Goal: Task Accomplishment & Management: Manage account settings

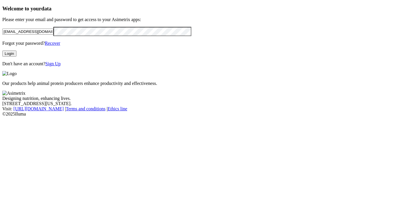
drag, startPoint x: 93, startPoint y: 45, endPoint x: -2, endPoint y: 36, distance: 95.8
click at [0, 36] on html "Welcome to your data Please enter your email and password to get access to your…" at bounding box center [205, 59] width 411 height 119
paste input "[PERSON_NAME][EMAIL_ADDRESS]"
click at [53, 35] on input "[PERSON_NAME][EMAIL_ADDRESS]" at bounding box center [27, 32] width 51 height 6
type input "[PERSON_NAME][EMAIL_ADDRESS][DOMAIN_NAME]"
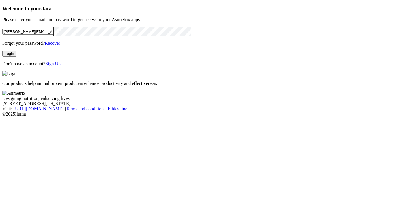
click at [2, 53] on div "Welcome to your data Please enter your email and password to get access to your…" at bounding box center [205, 35] width 407 height 61
click at [7, 67] on div "Welcome to your data Please enter your email and password to get access to your…" at bounding box center [205, 35] width 407 height 61
click at [16, 57] on button "Login" at bounding box center [9, 54] width 14 height 6
